Goal: Find contact information: Obtain details needed to contact an individual or organization

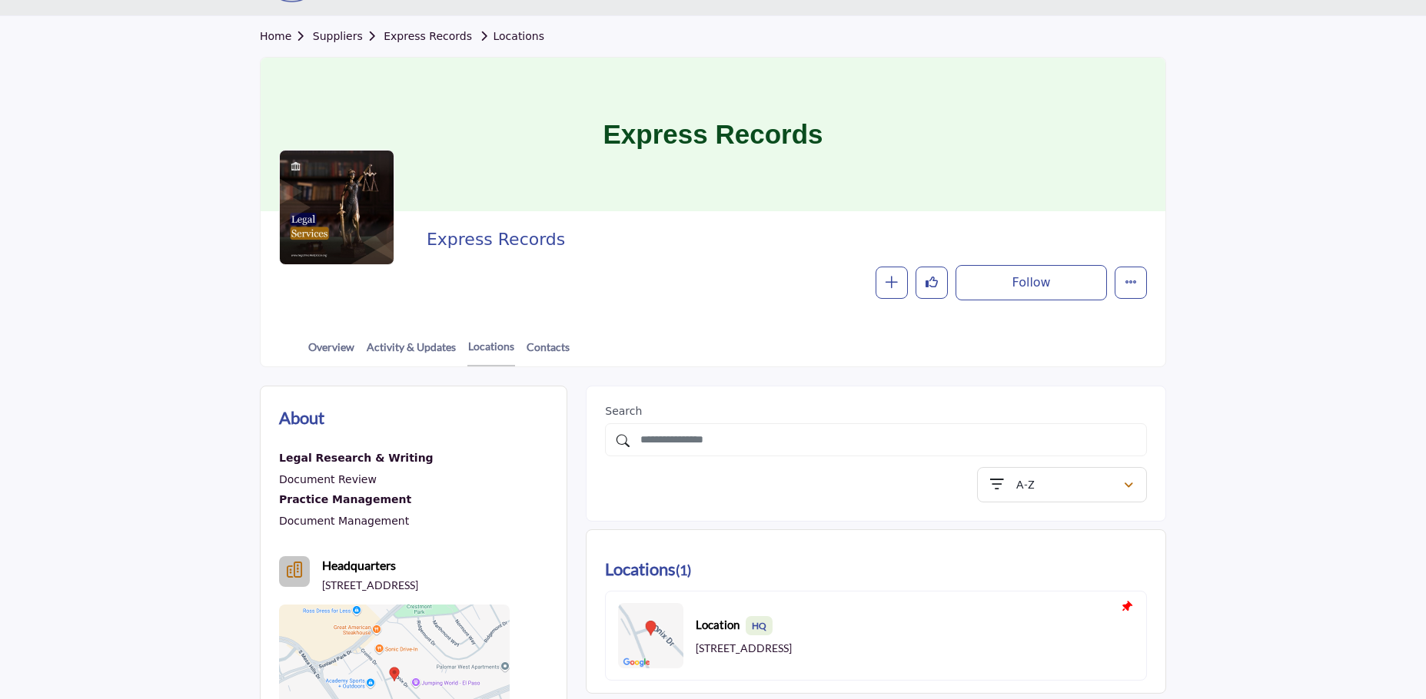
scroll to position [69, 0]
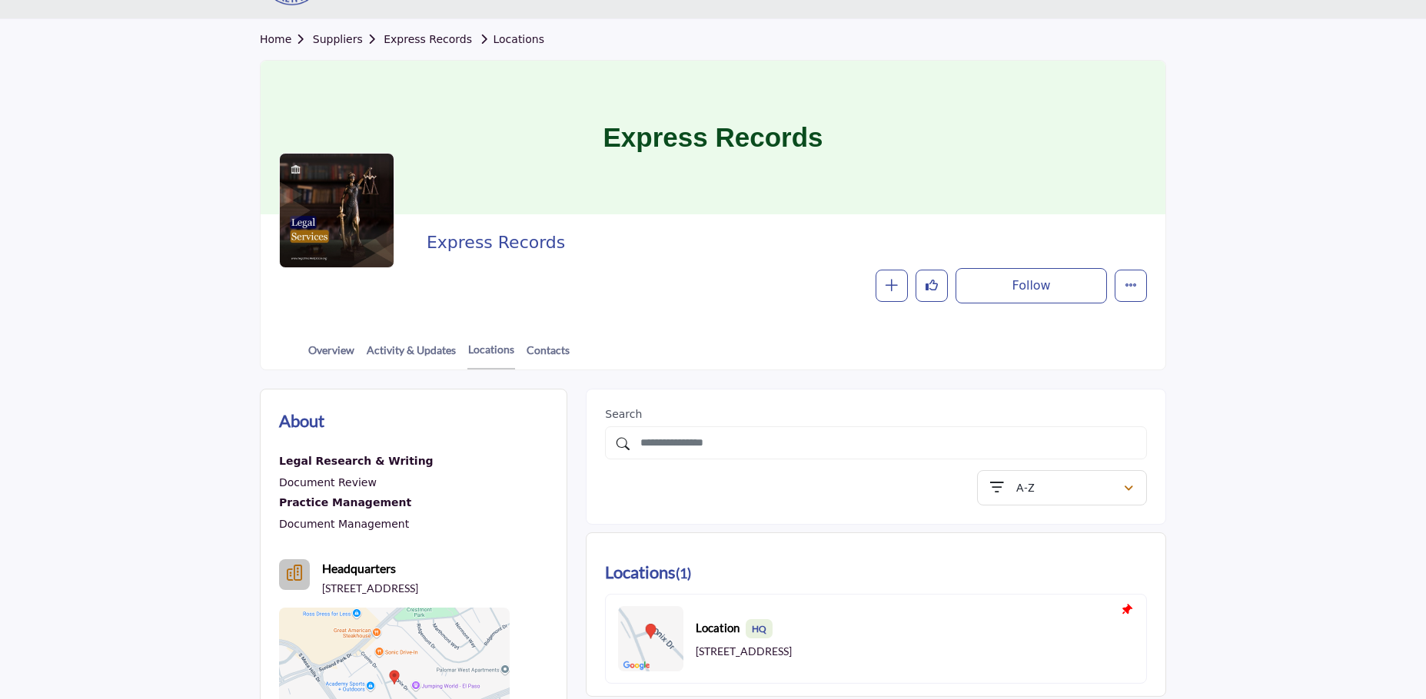
click at [359, 574] on b "Headquarters" at bounding box center [359, 569] width 74 height 18
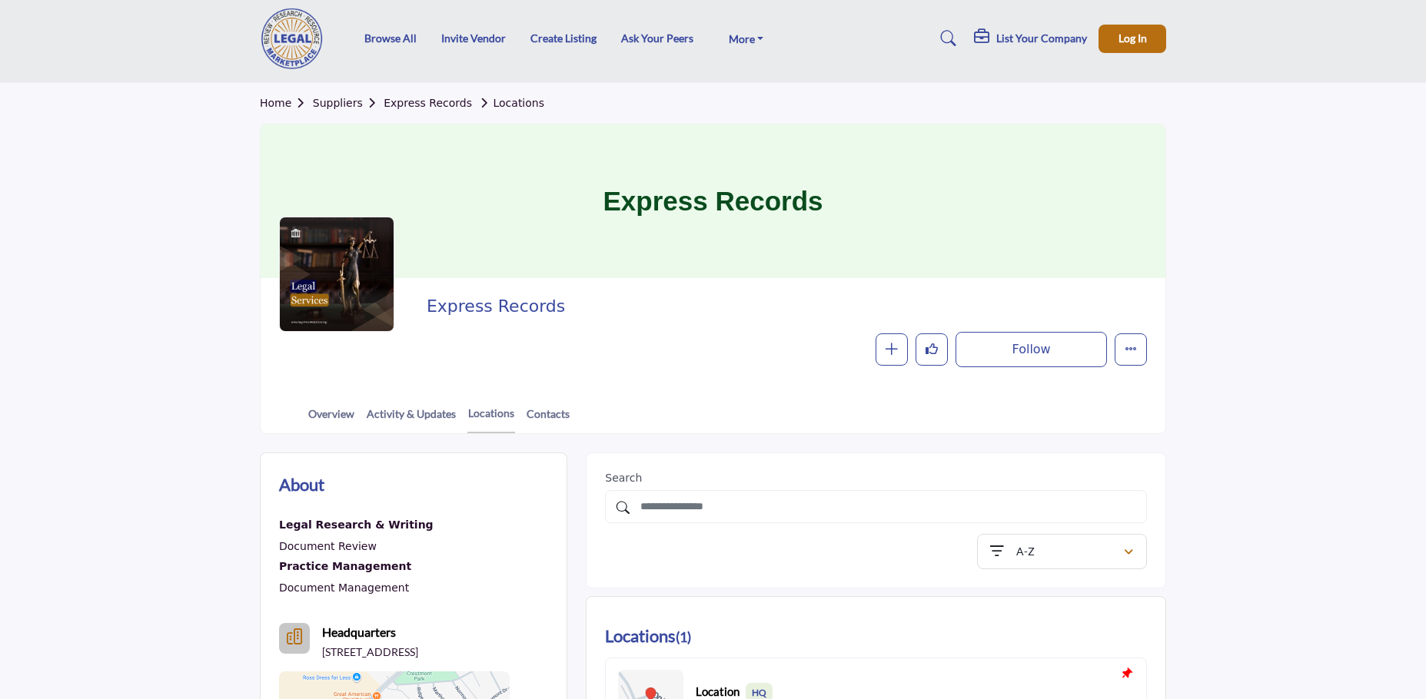
scroll to position [0, 0]
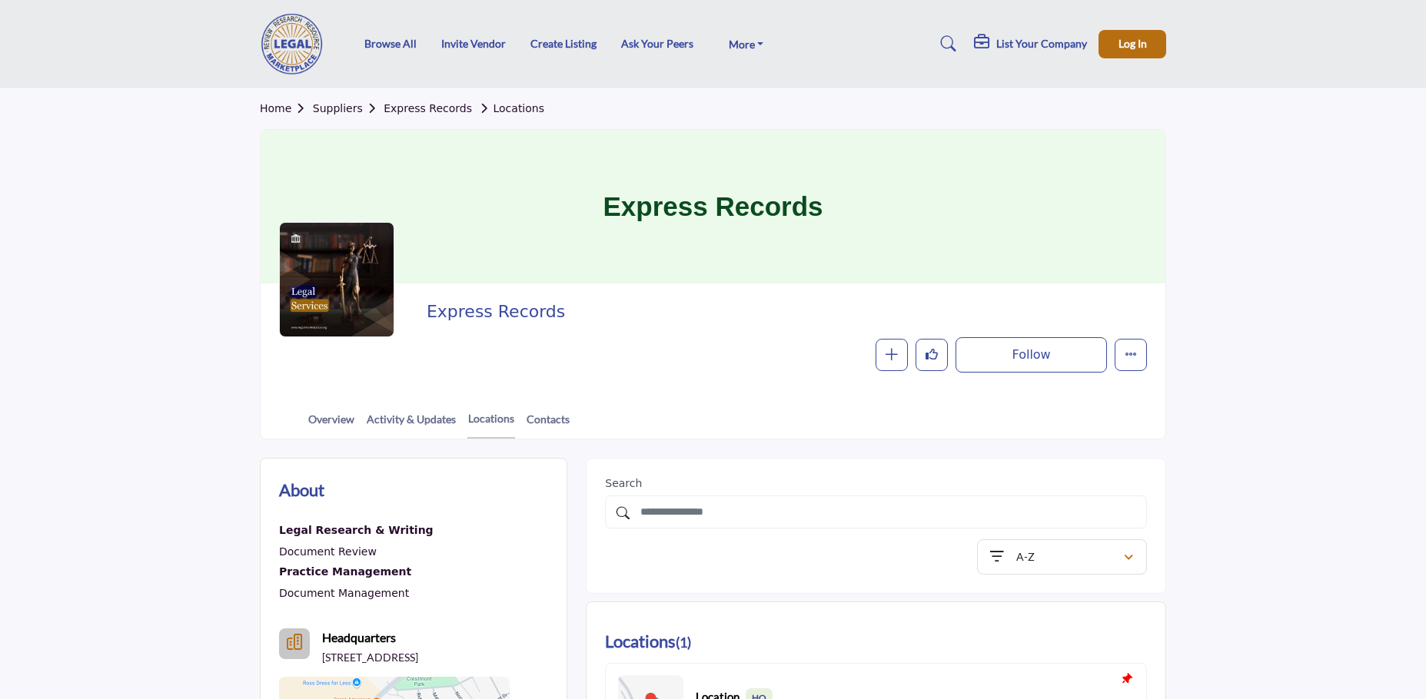
click at [269, 108] on link "Home" at bounding box center [286, 108] width 53 height 12
click at [417, 110] on link "Express Records" at bounding box center [428, 108] width 88 height 12
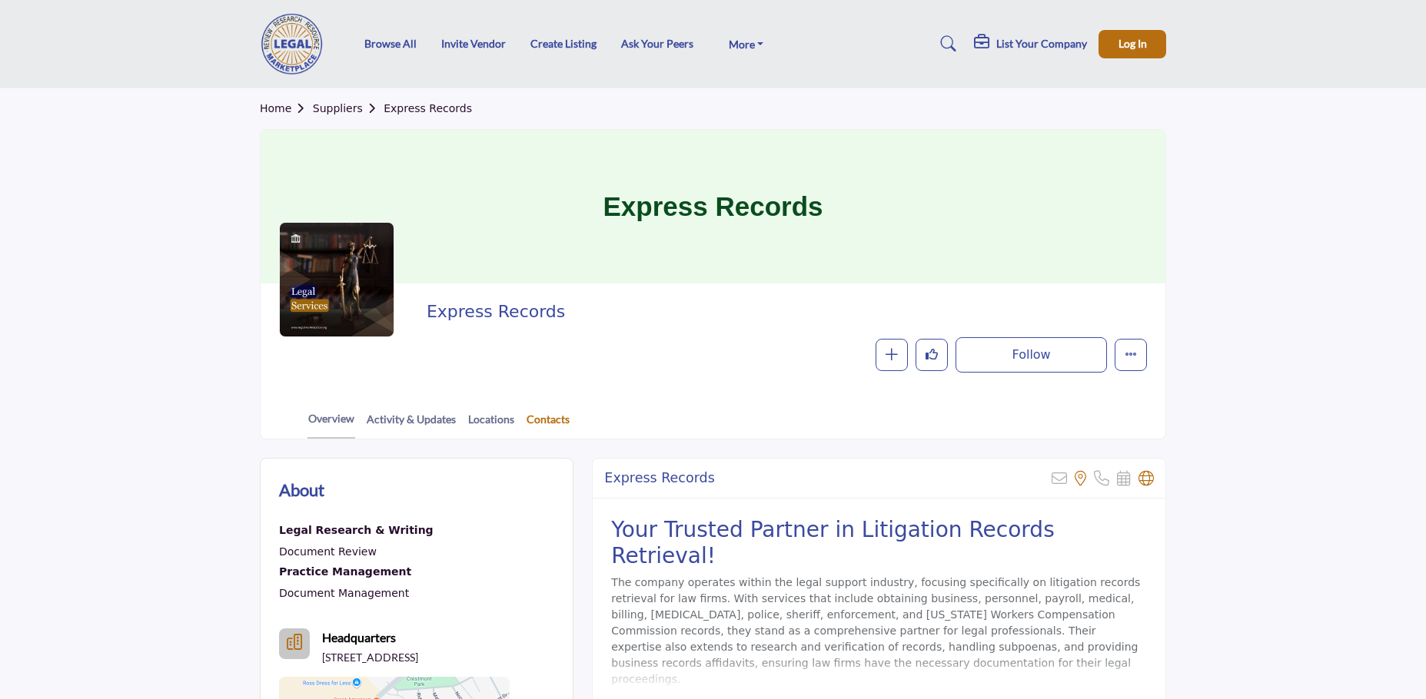
click at [547, 420] on link "Contacts" at bounding box center [548, 424] width 45 height 27
